Goal: Information Seeking & Learning: Check status

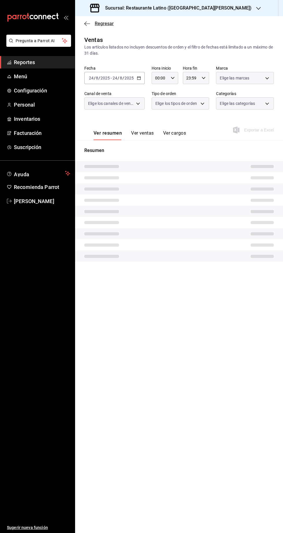
click at [87, 23] on icon "button" at bounding box center [87, 23] width 6 height 0
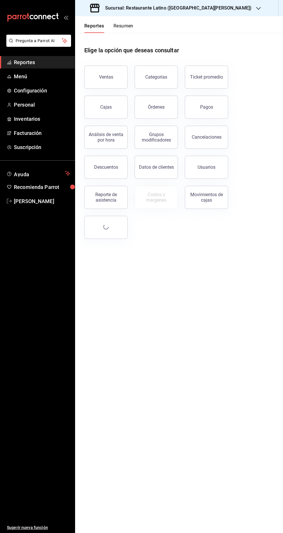
click at [119, 31] on button "Resumen" at bounding box center [124, 28] width 20 height 10
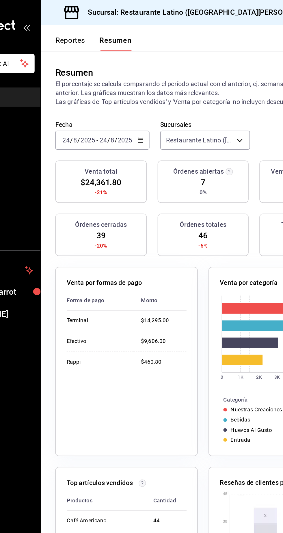
click at [181, 9] on h3 "Sucursal: Restaurante Latino ([GEOGRAPHIC_DATA][PERSON_NAME])" at bounding box center [176, 8] width 151 height 7
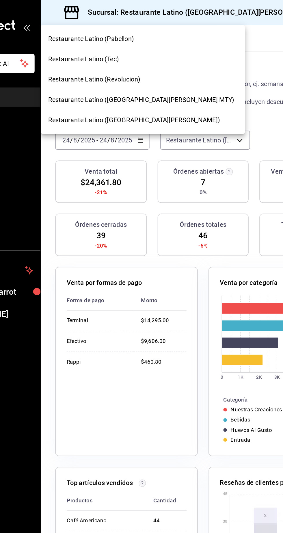
click at [111, 53] on span "Restaurante Latino (Revolucion)" at bounding box center [109, 51] width 59 height 6
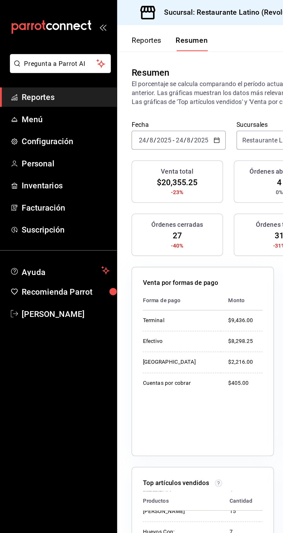
scroll to position [47, 0]
click at [19, 107] on span "Personal" at bounding box center [42, 105] width 56 height 8
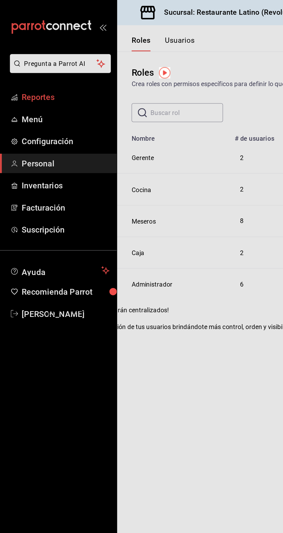
click at [22, 65] on span "Reportes" at bounding box center [42, 62] width 56 height 8
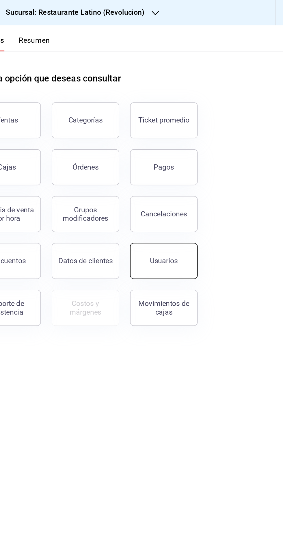
click at [194, 167] on button "Usuarios" at bounding box center [206, 167] width 43 height 23
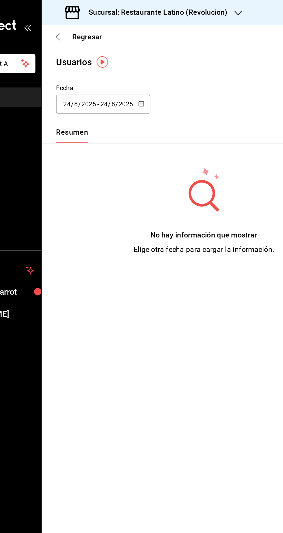
click at [138, 66] on icon "button" at bounding box center [139, 66] width 4 height 4
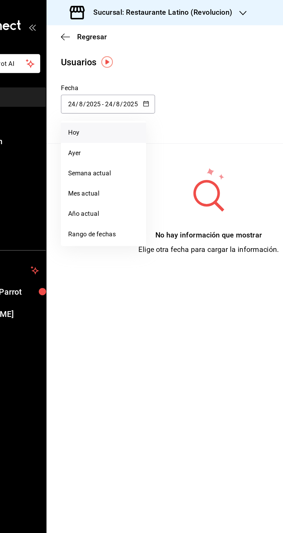
click at [87, 85] on li "Hoy" at bounding box center [111, 85] width 55 height 13
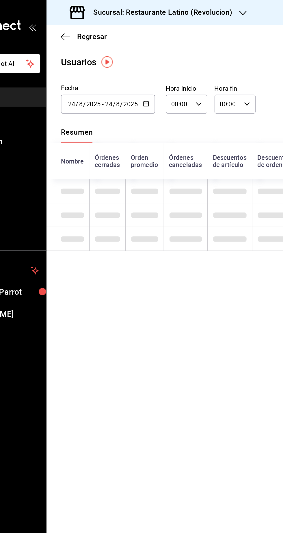
click at [159, 11] on h3 "Sucursal: Restaurante Latino (Revolucion)" at bounding box center [148, 8] width 94 height 7
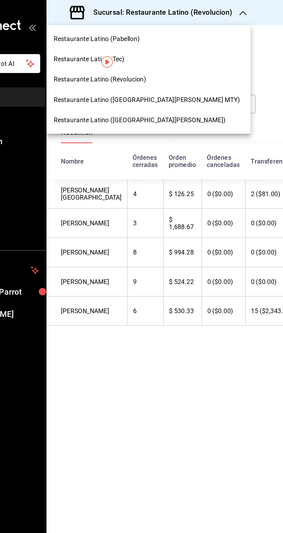
click at [111, 61] on div "Restaurante Latino ([GEOGRAPHIC_DATA][PERSON_NAME] MTY)" at bounding box center [140, 63] width 131 height 13
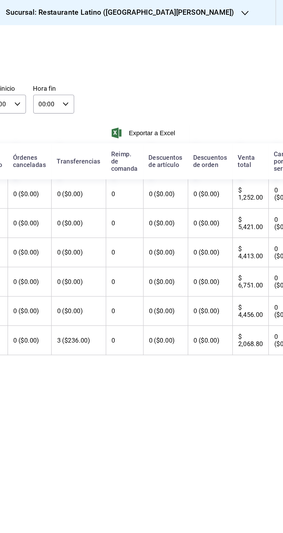
click at [193, 190] on th "0 ($0.00)" at bounding box center [207, 180] width 29 height 19
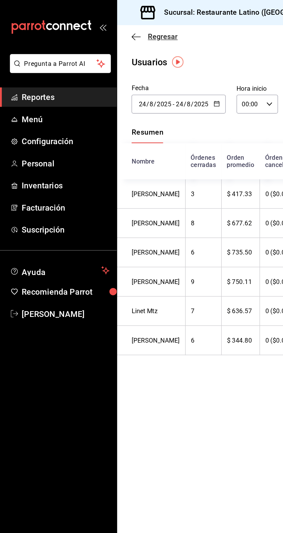
click at [87, 23] on icon "button" at bounding box center [87, 23] width 6 height 0
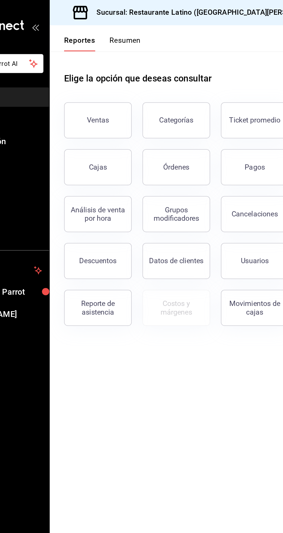
click at [118, 27] on button "Resumen" at bounding box center [124, 28] width 20 height 10
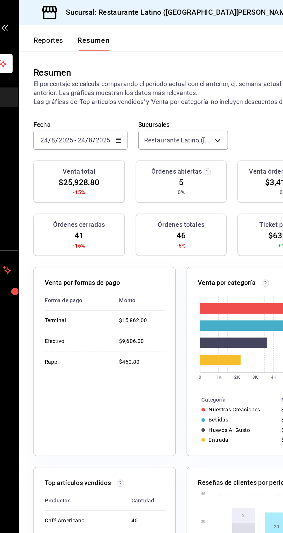
click at [178, 13] on div "Sucursal: Restaurante Latino ([GEOGRAPHIC_DATA][PERSON_NAME])" at bounding box center [171, 8] width 183 height 16
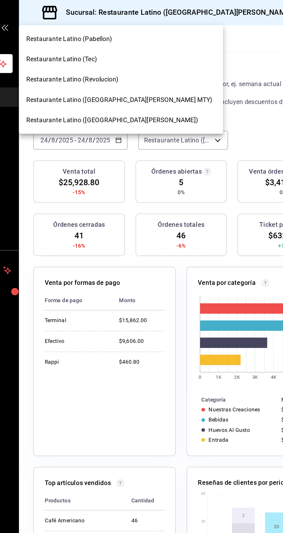
click at [116, 53] on span "Restaurante Latino (Revolucion)" at bounding box center [109, 51] width 59 height 6
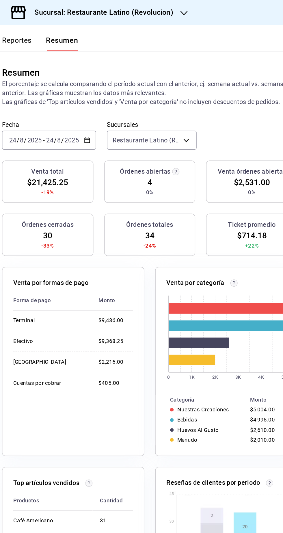
click at [168, 12] on div "Sucursal: Restaurante Latino (Revolucion)" at bounding box center [143, 8] width 126 height 16
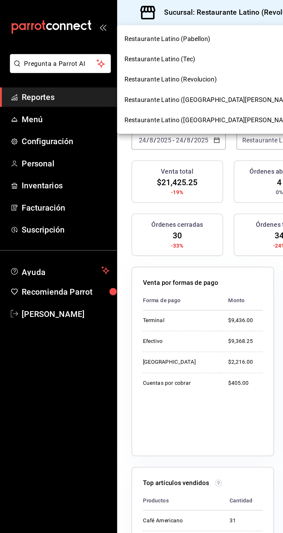
click at [98, 68] on div "Restaurante Latino ([GEOGRAPHIC_DATA][PERSON_NAME] MTY)" at bounding box center [140, 63] width 131 height 13
